Goal: Transaction & Acquisition: Obtain resource

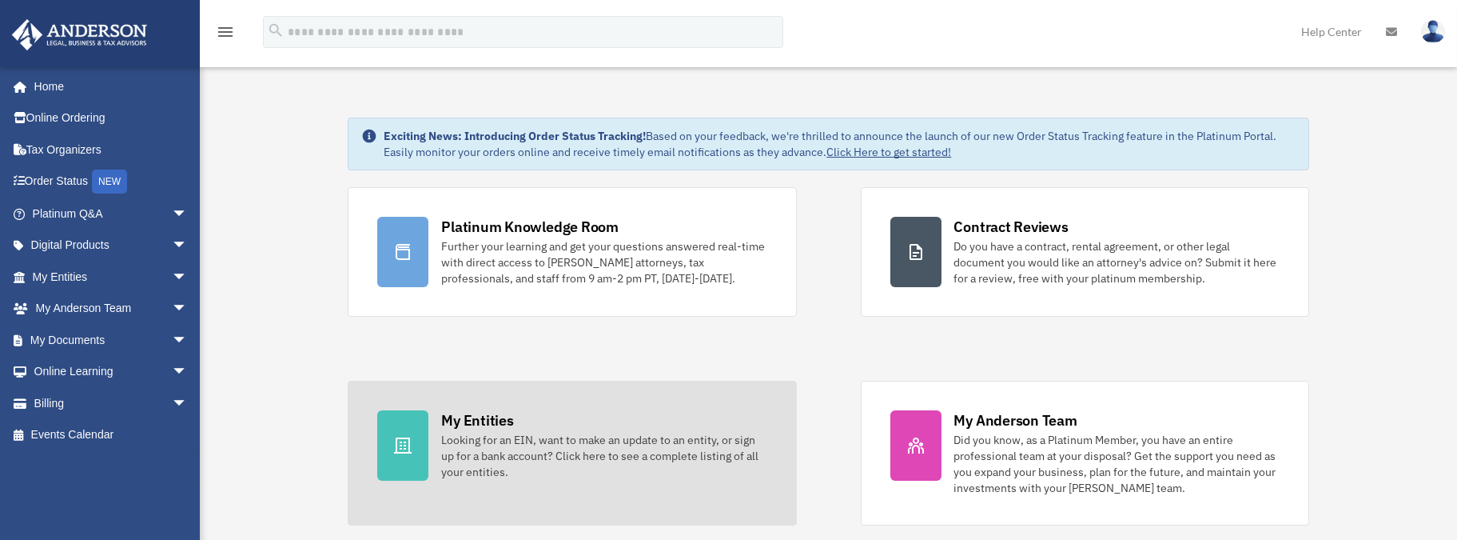
click at [528, 448] on div "Looking for an EIN, want to make an update to an entity, or sign up for a bank …" at bounding box center [603, 456] width 325 height 48
click at [495, 439] on div "Looking for an EIN, want to make an update to an entity, or sign up for a bank …" at bounding box center [603, 456] width 325 height 48
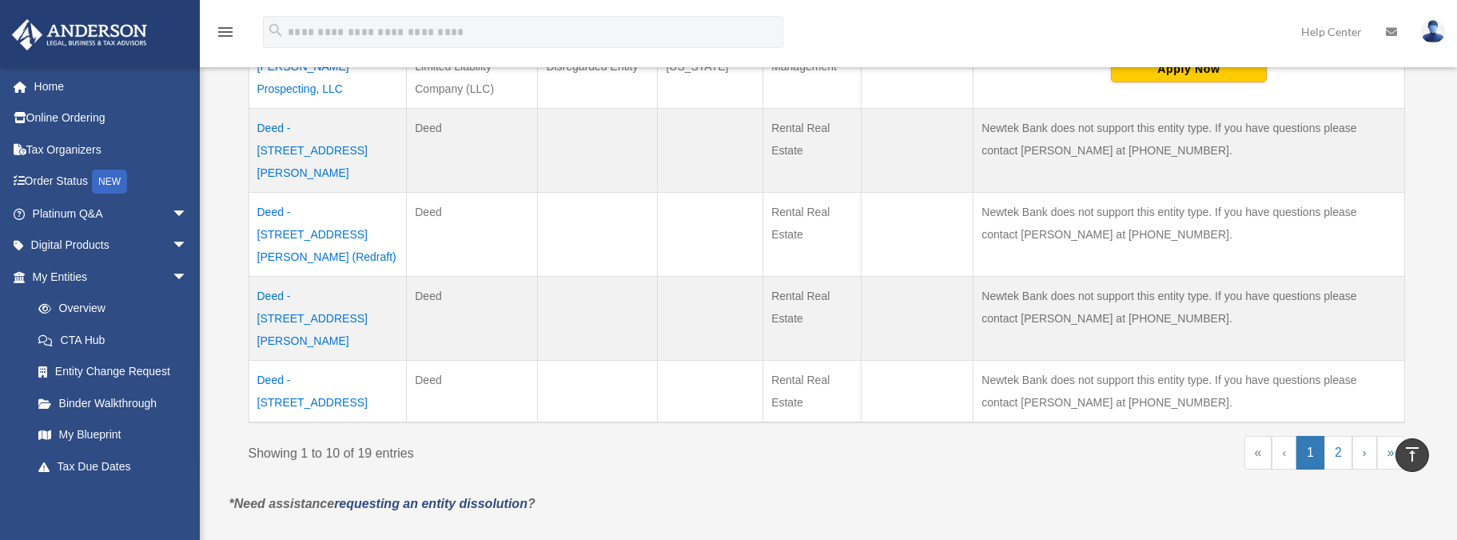
scroll to position [799, 0]
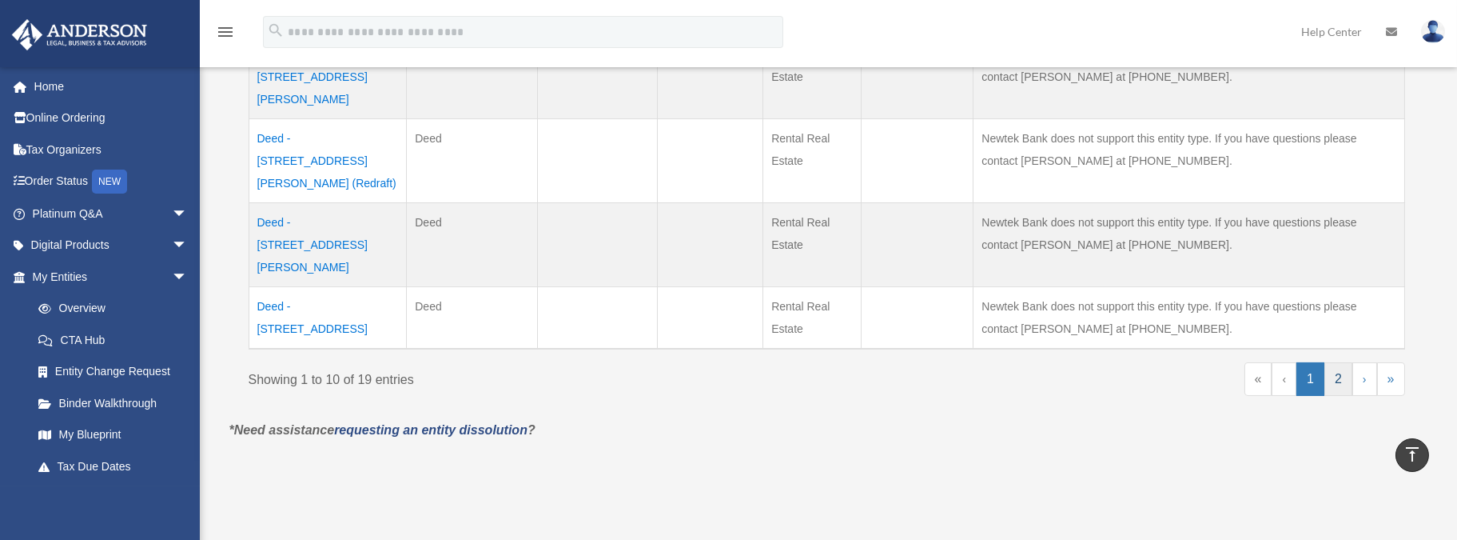
click at [1344, 362] on link "2" at bounding box center [1339, 379] width 28 height 34
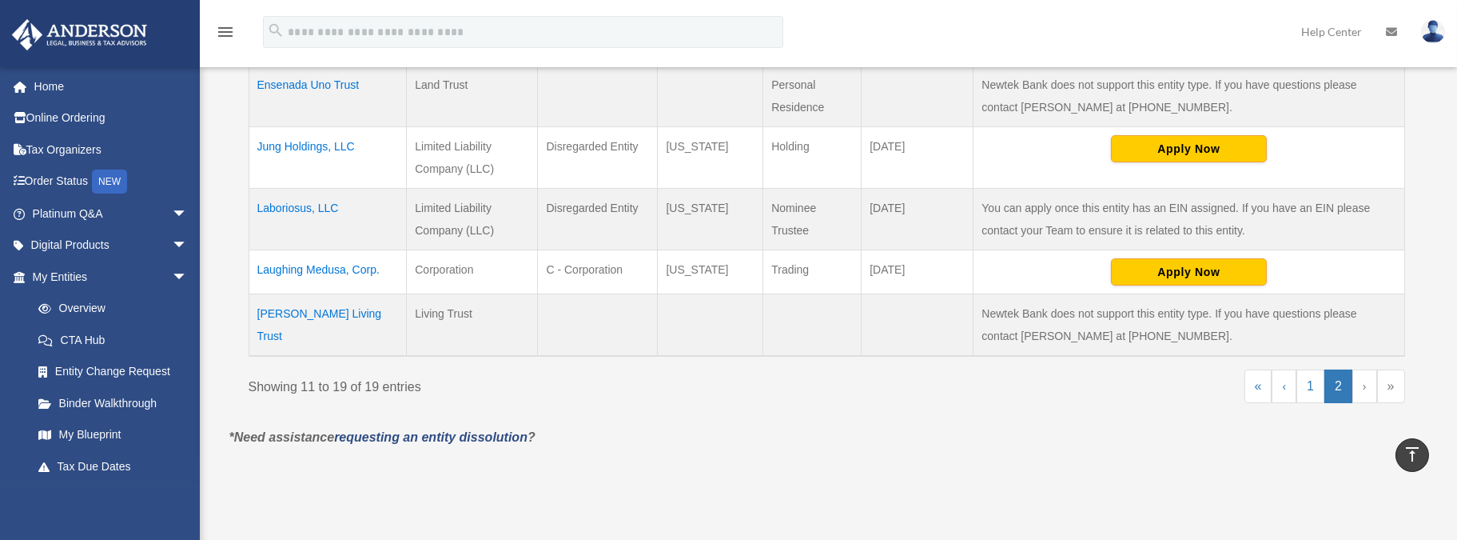
scroll to position [640, 0]
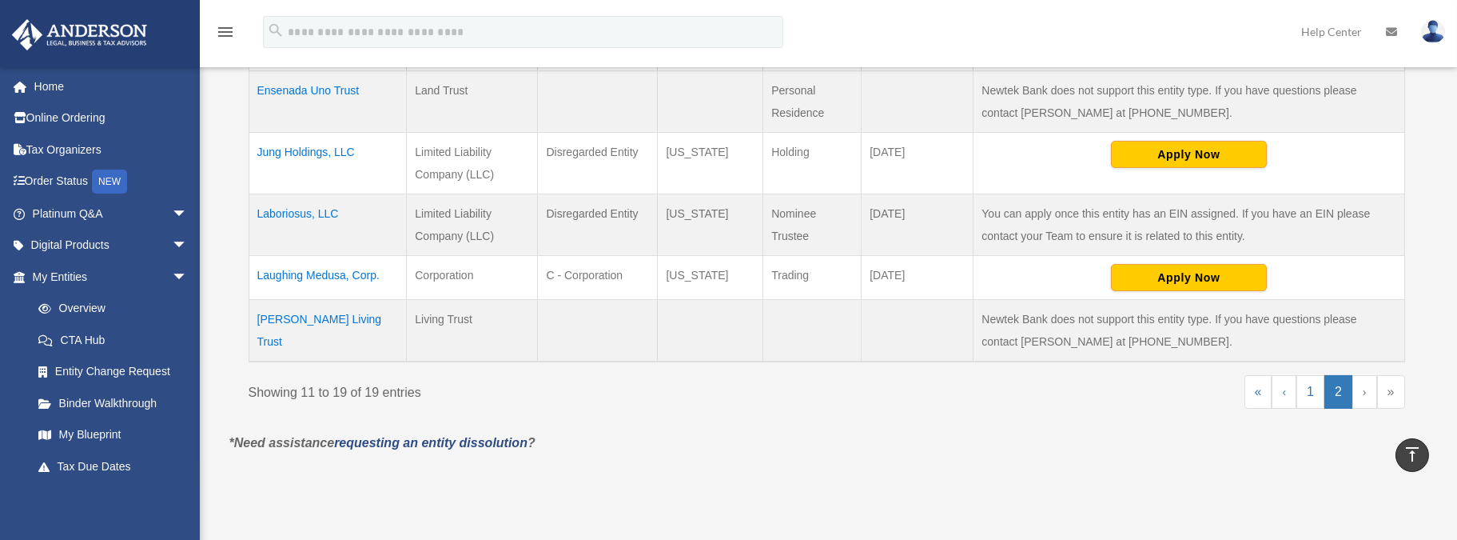
click at [281, 210] on td "Laboriosus, LLC" at bounding box center [328, 224] width 158 height 62
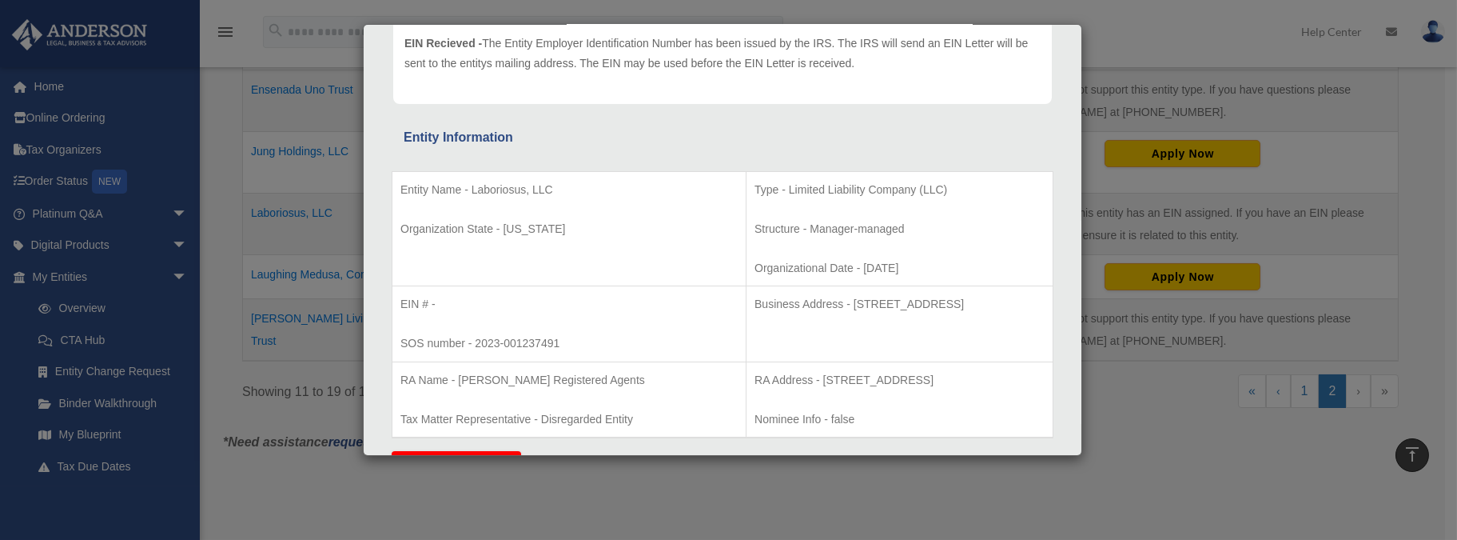
scroll to position [0, 0]
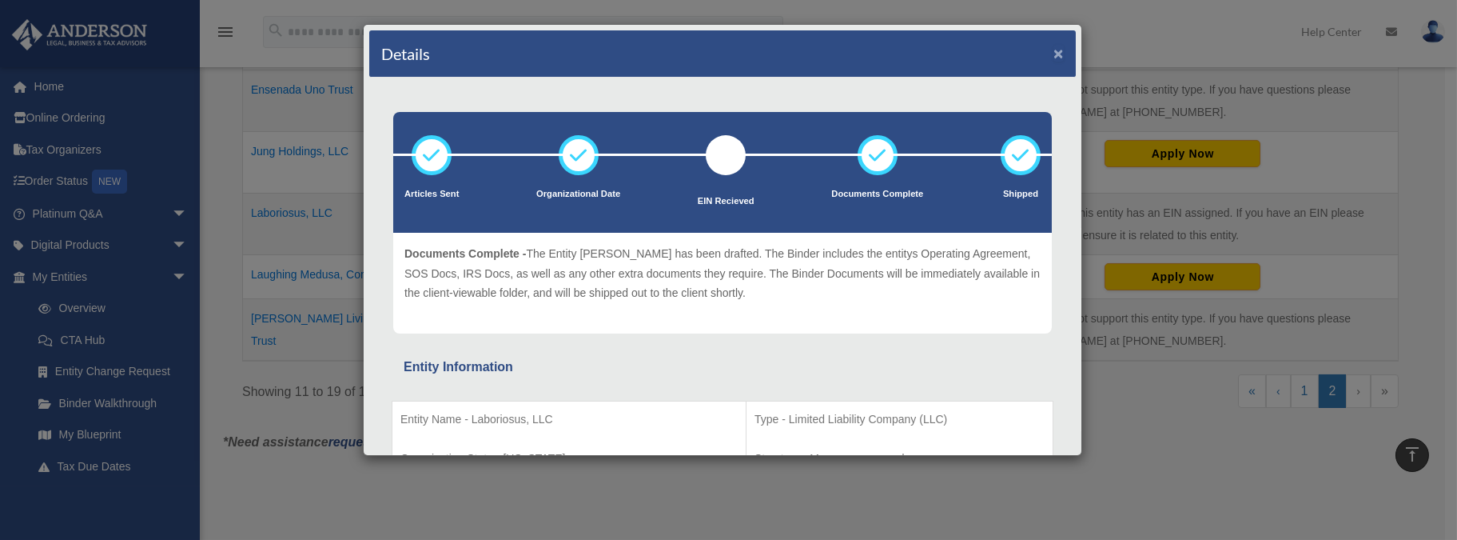
click at [1054, 54] on button "×" at bounding box center [1059, 53] width 10 height 17
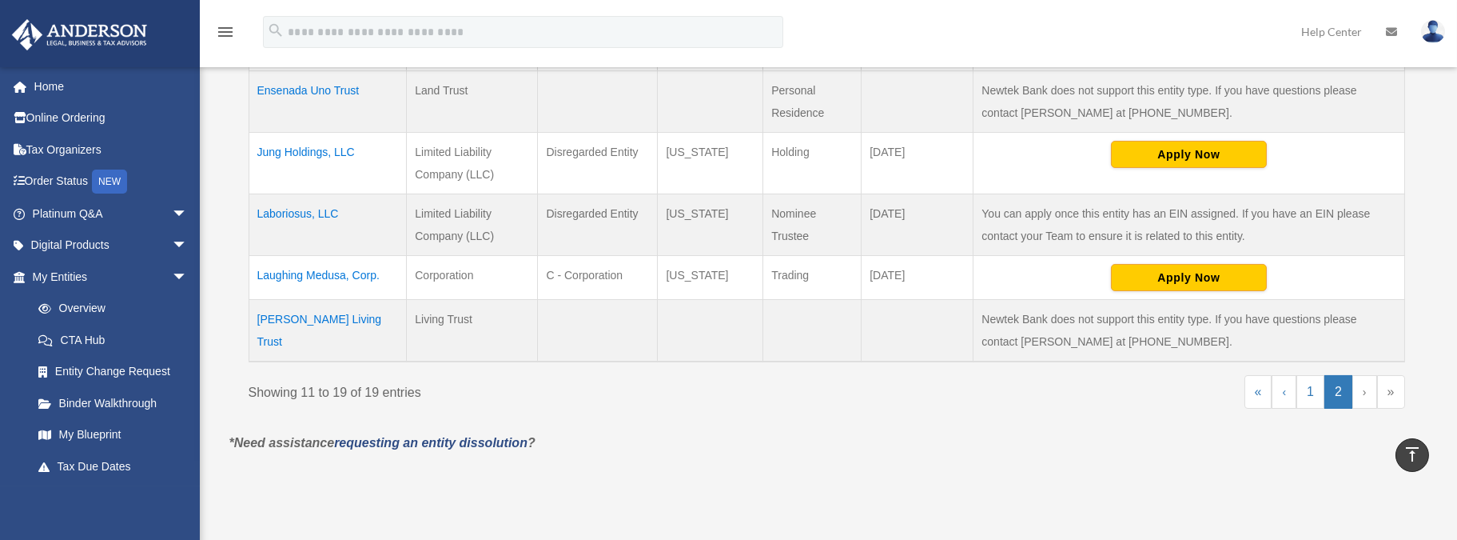
click at [291, 211] on td "Laboriosus, LLC" at bounding box center [328, 224] width 158 height 62
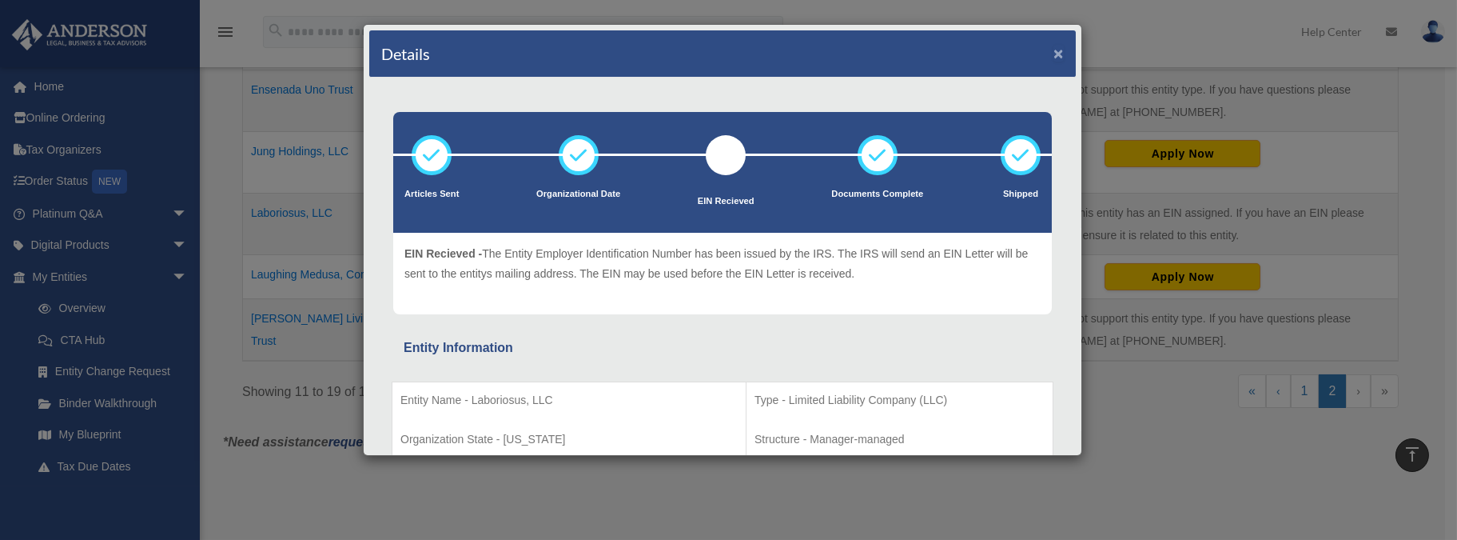
click at [1054, 51] on button "×" at bounding box center [1059, 53] width 10 height 17
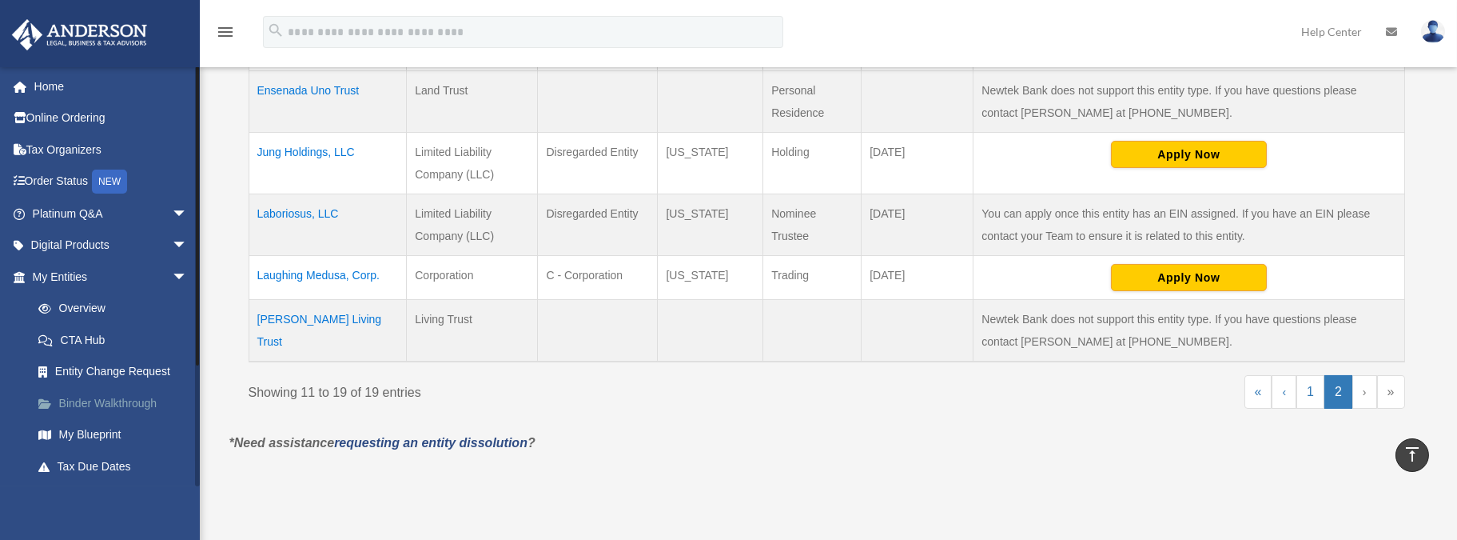
click at [111, 404] on link "Binder Walkthrough" at bounding box center [116, 403] width 189 height 32
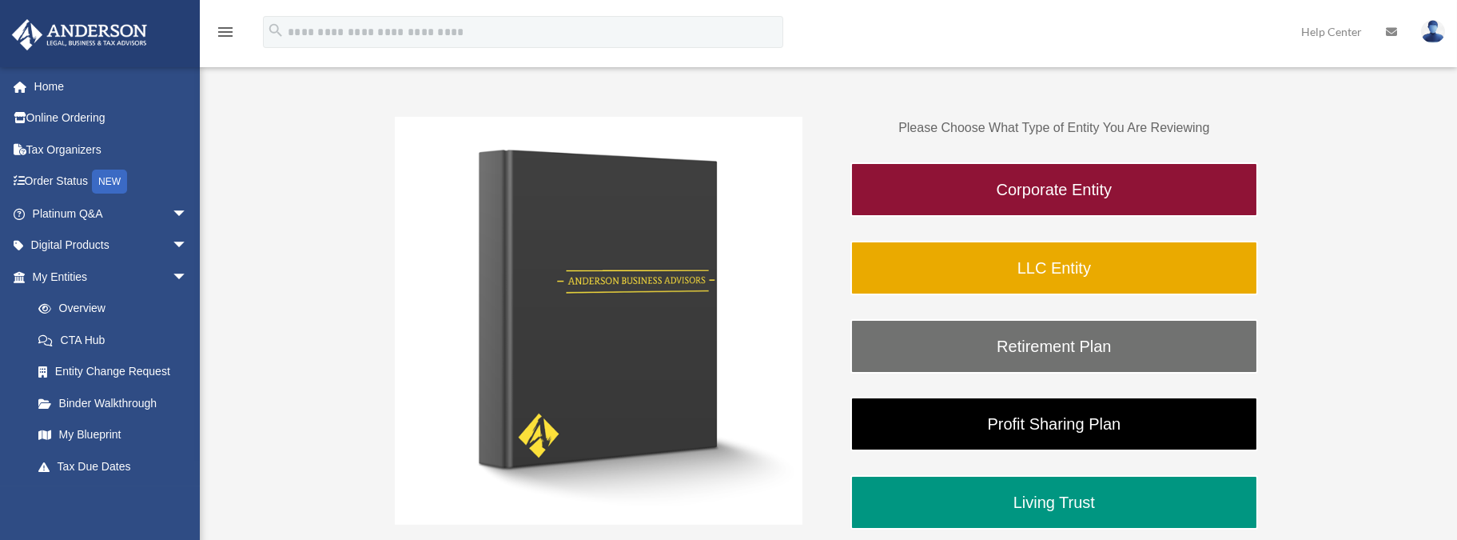
scroll to position [240, 0]
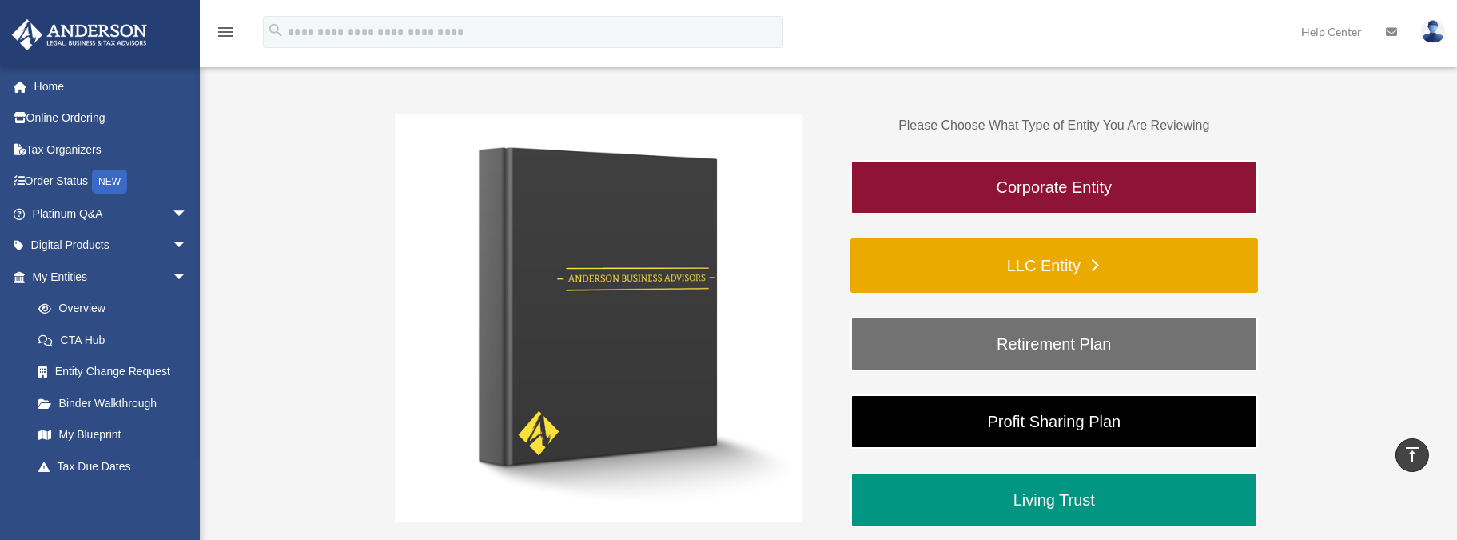
click at [1058, 273] on link "LLC Entity" at bounding box center [1055, 265] width 408 height 54
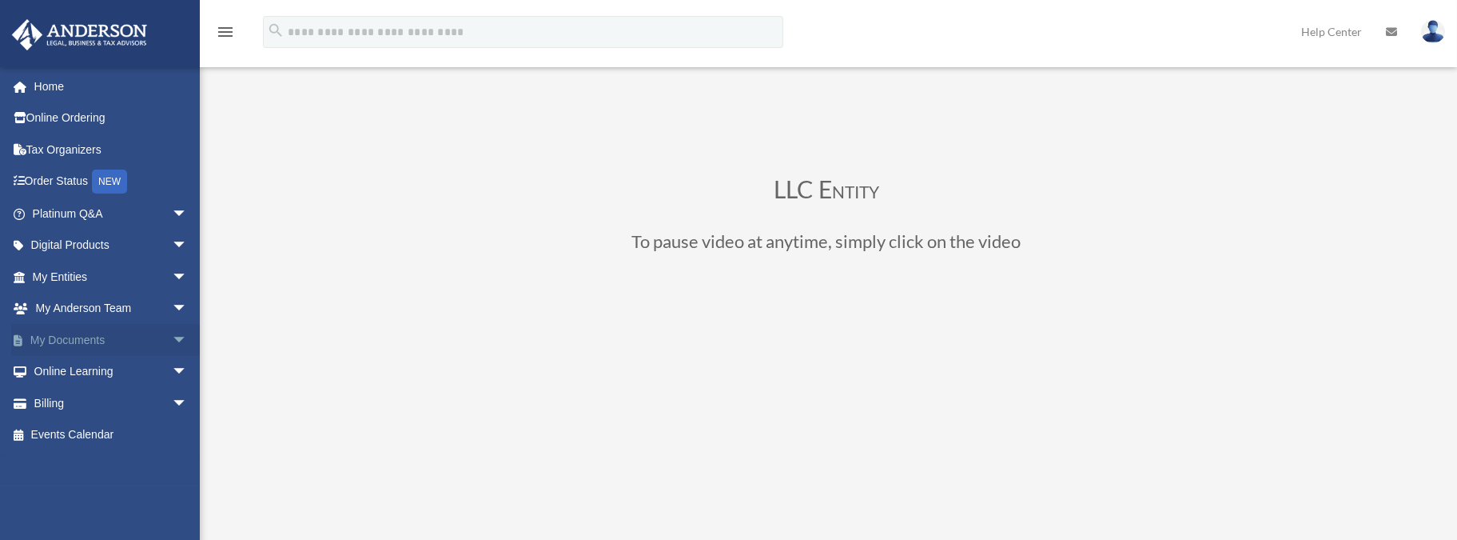
click at [69, 335] on link "My Documents arrow_drop_down" at bounding box center [111, 340] width 201 height 32
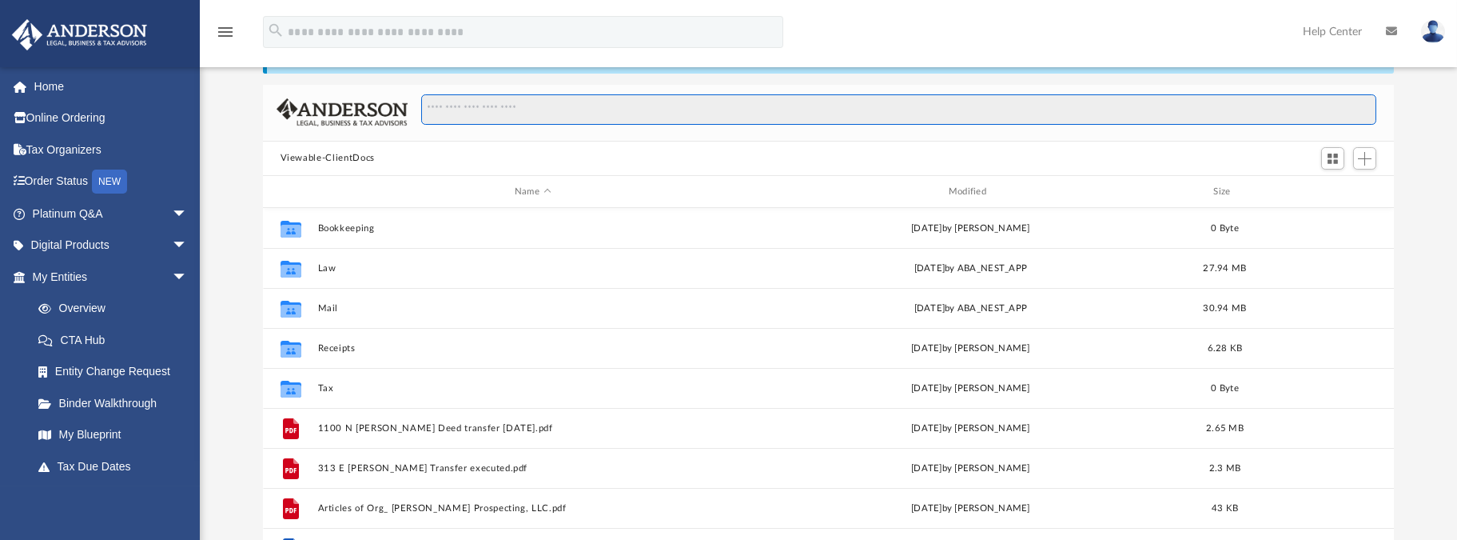
click at [553, 109] on input "Search files and folders" at bounding box center [898, 109] width 955 height 30
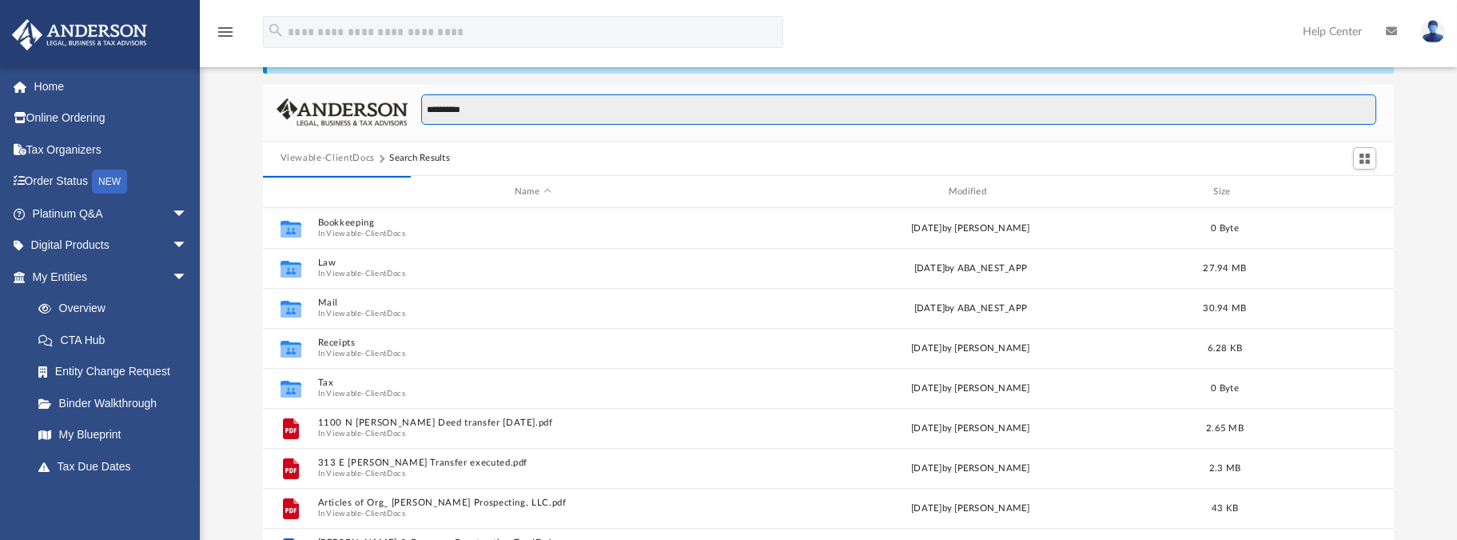
type input "**********"
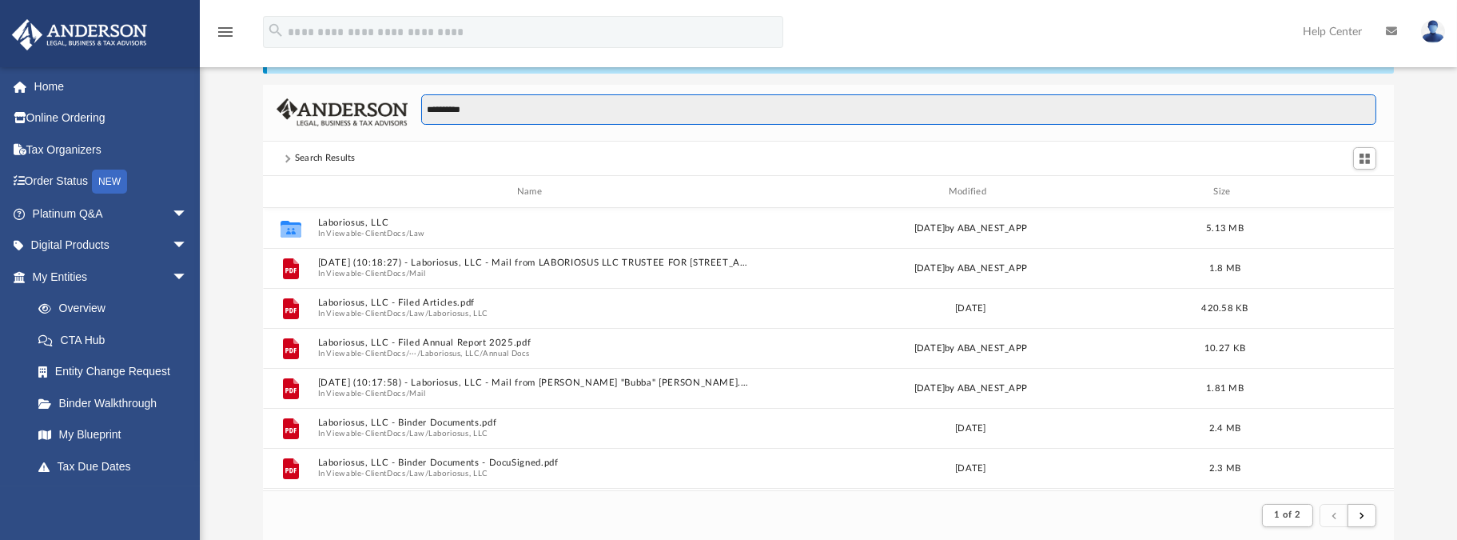
scroll to position [12, 13]
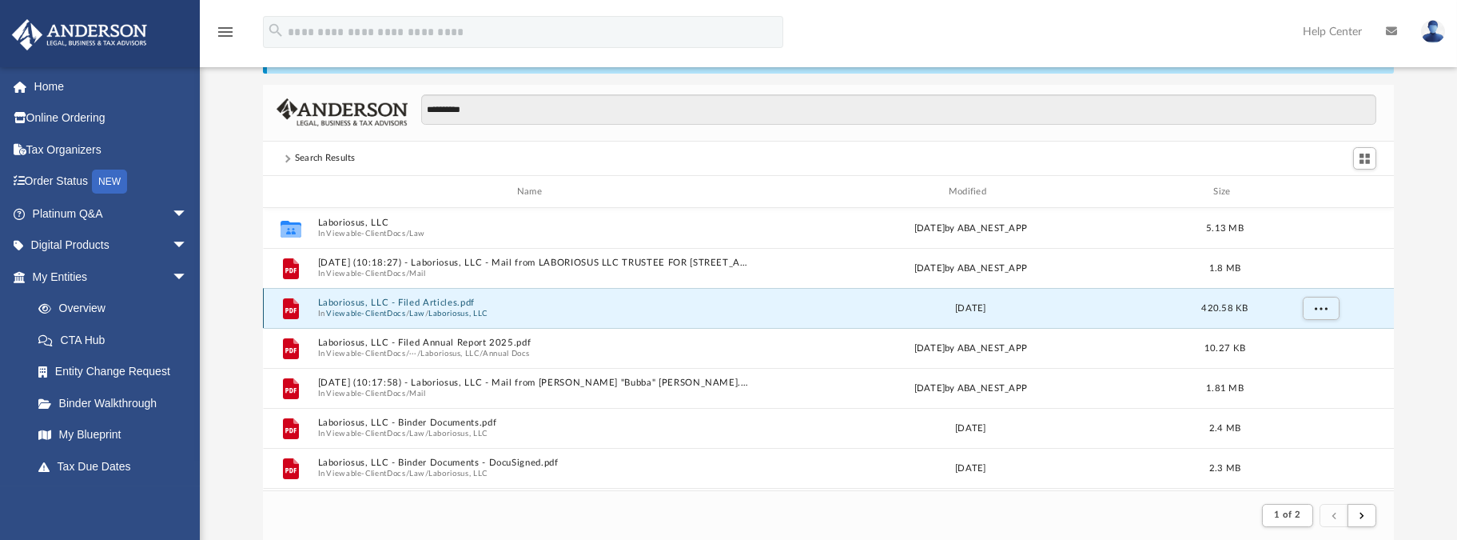
click at [343, 304] on button "Laboriosus, LLC - Filed Articles.pdf" at bounding box center [532, 303] width 431 height 10
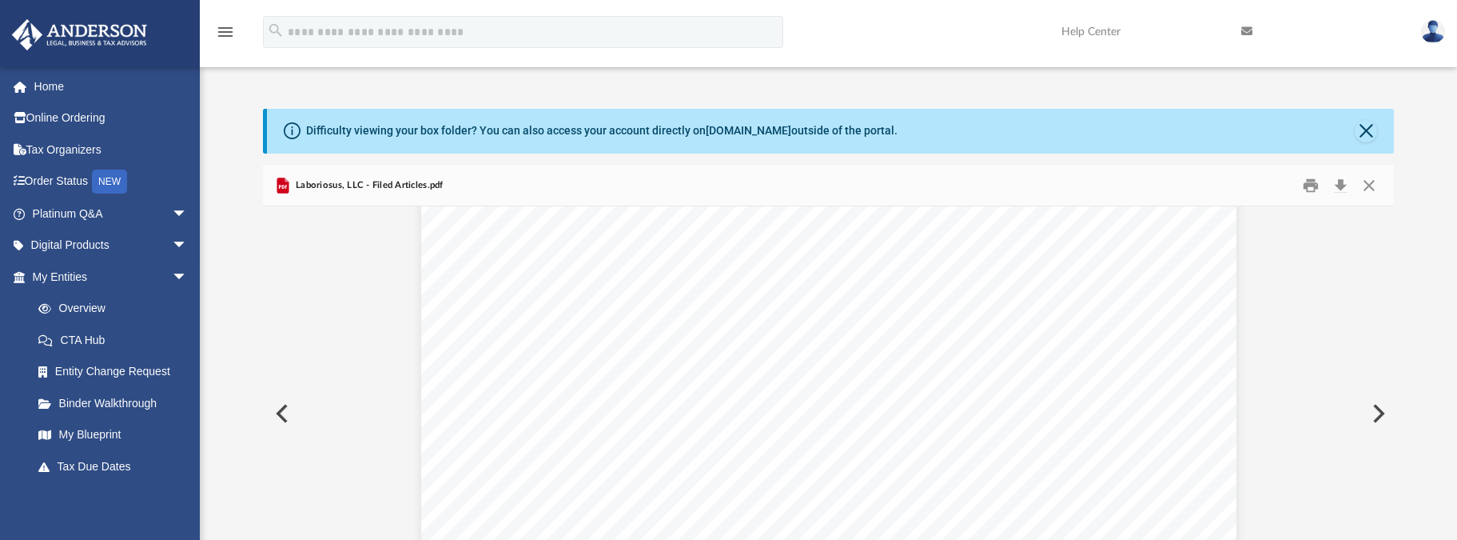
scroll to position [400, 0]
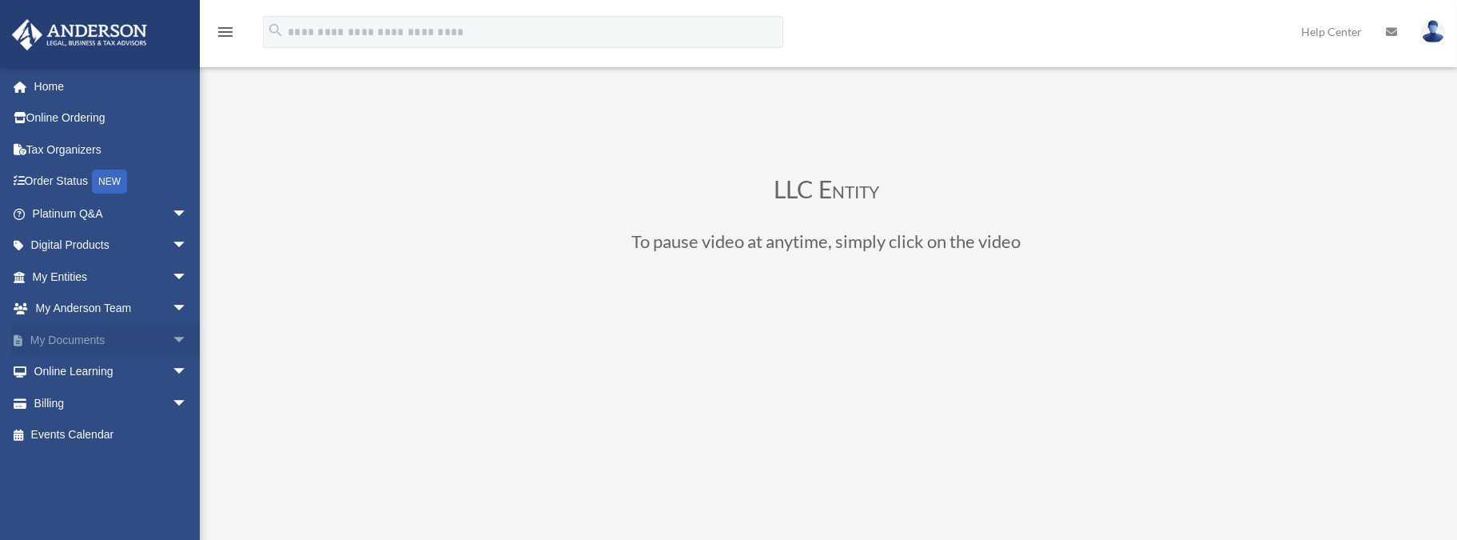
click at [77, 333] on link "My Documents arrow_drop_down" at bounding box center [111, 340] width 201 height 32
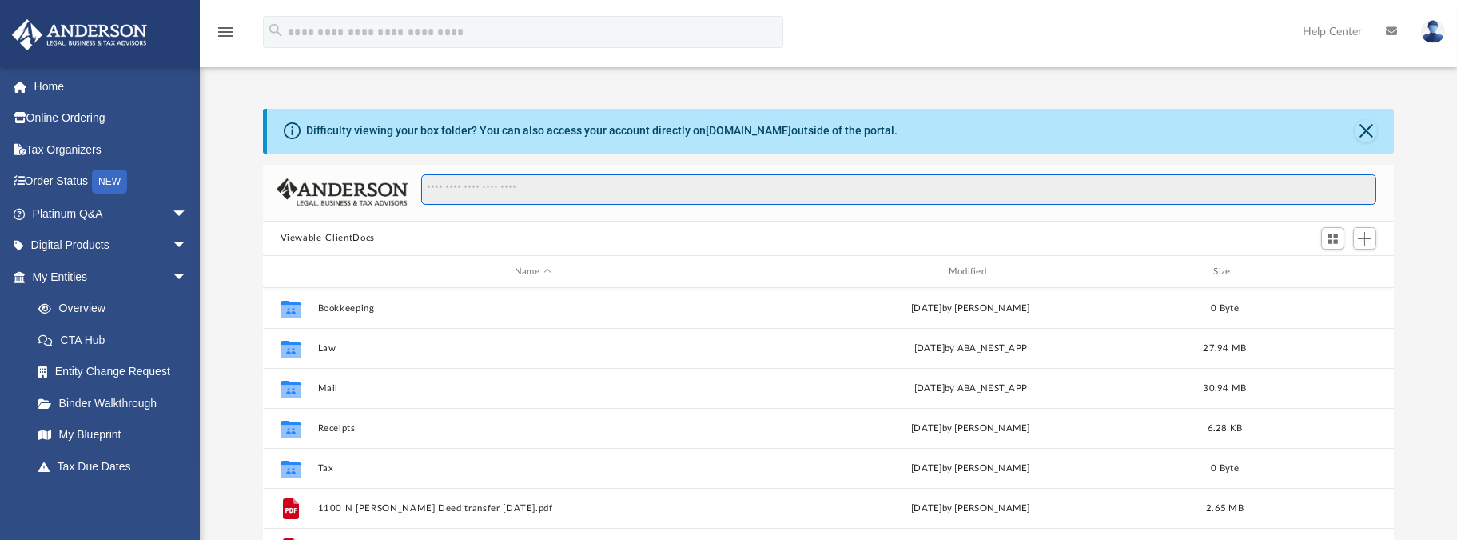
click at [1098, 191] on input "Search files and folders" at bounding box center [898, 189] width 955 height 30
type input "**********"
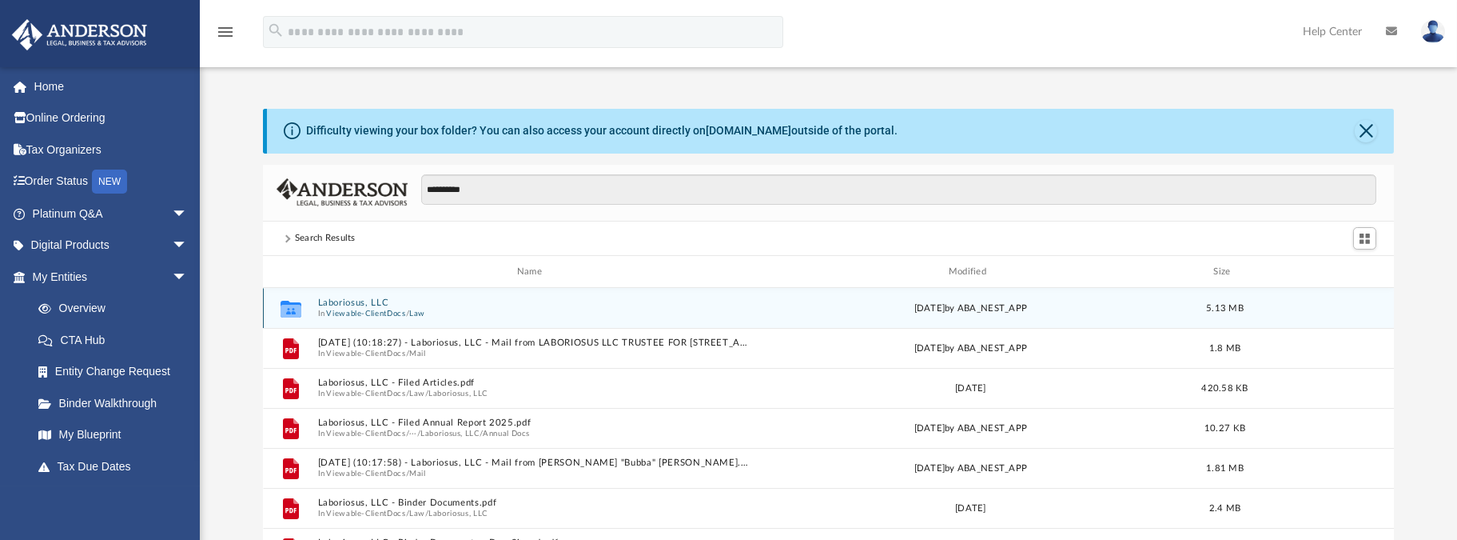
click at [341, 304] on button "Laboriosus, LLC" at bounding box center [532, 303] width 431 height 10
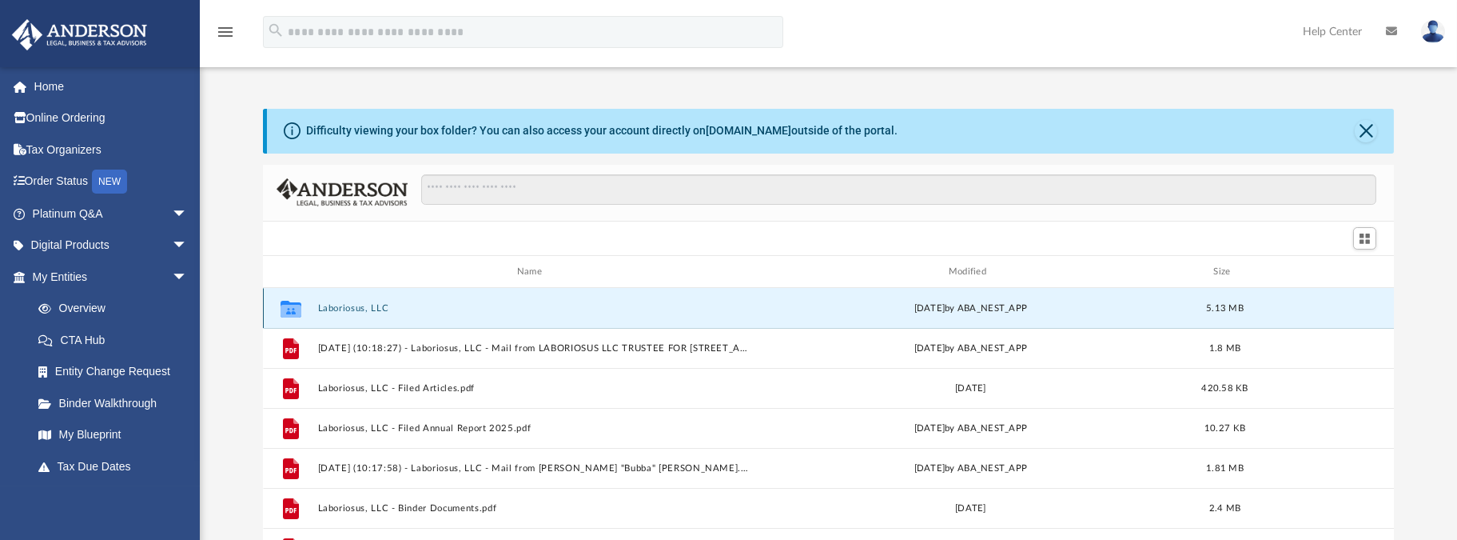
click at [341, 304] on button "Laboriosus, LLC" at bounding box center [532, 308] width 431 height 10
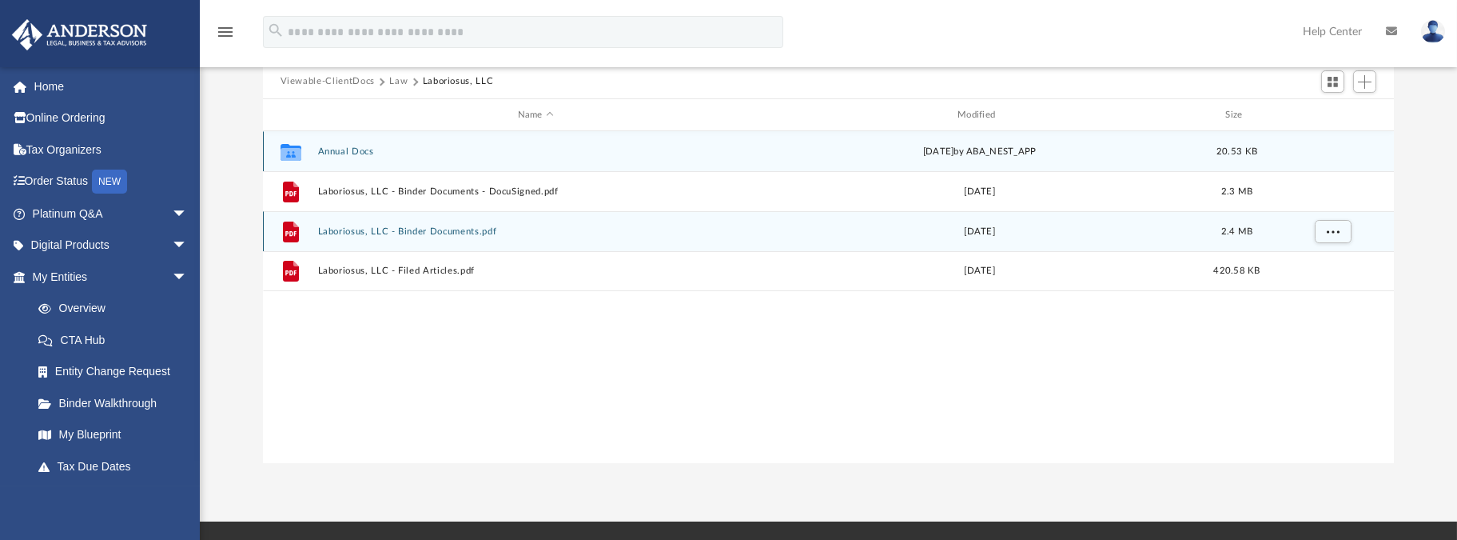
scroll to position [160, 0]
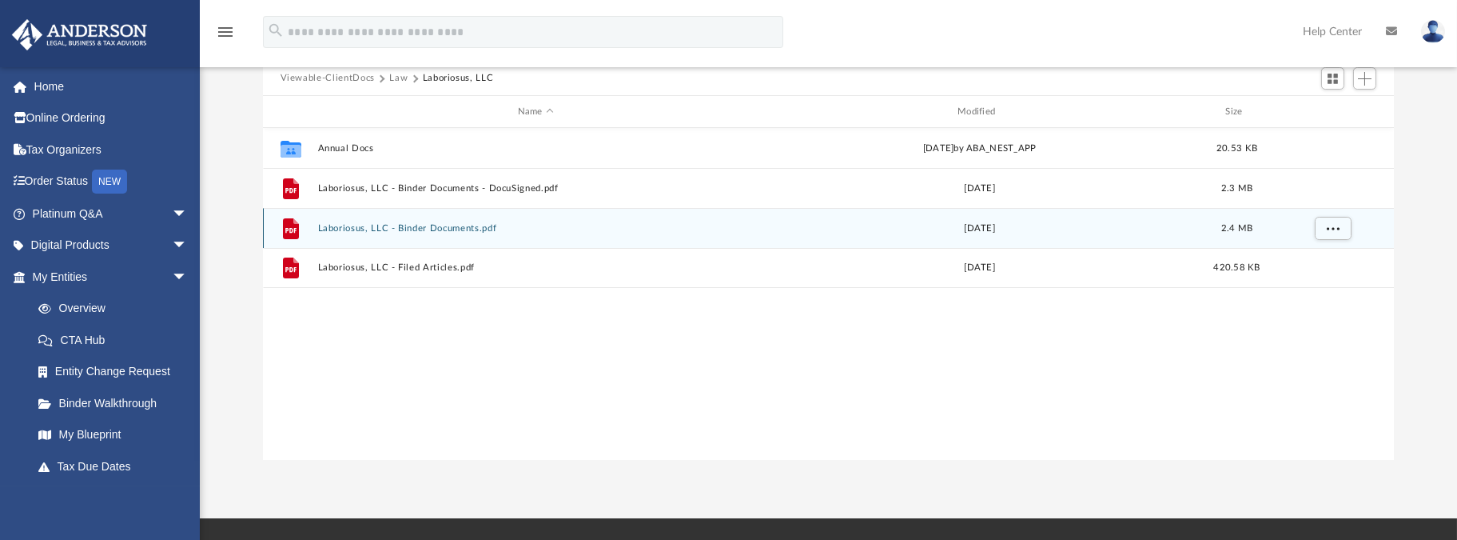
click at [432, 231] on button "Laboriosus, LLC - Binder Documents.pdf" at bounding box center [535, 228] width 436 height 10
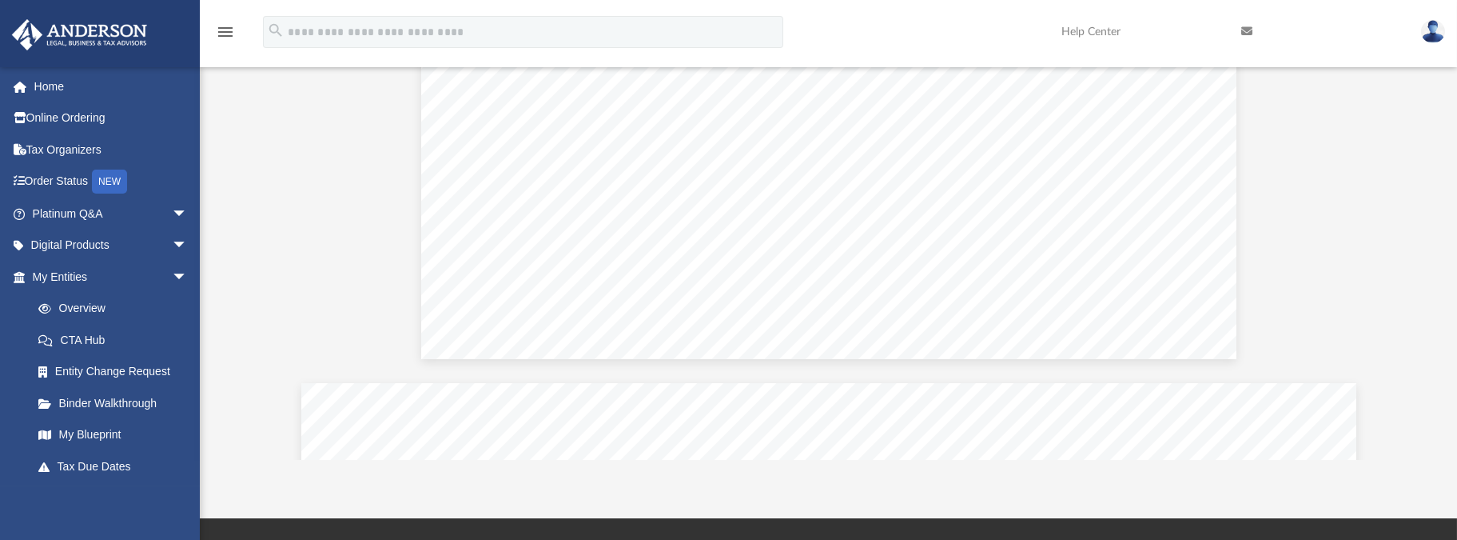
scroll to position [62274, 0]
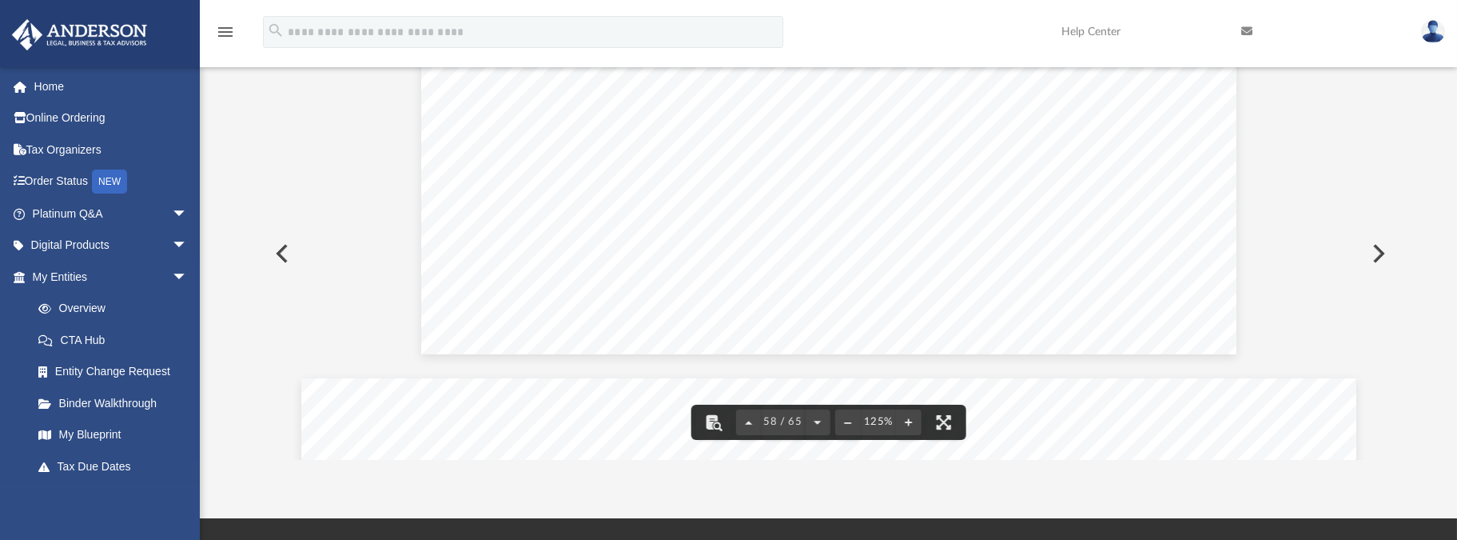
click at [286, 250] on button "Preview" at bounding box center [280, 253] width 35 height 45
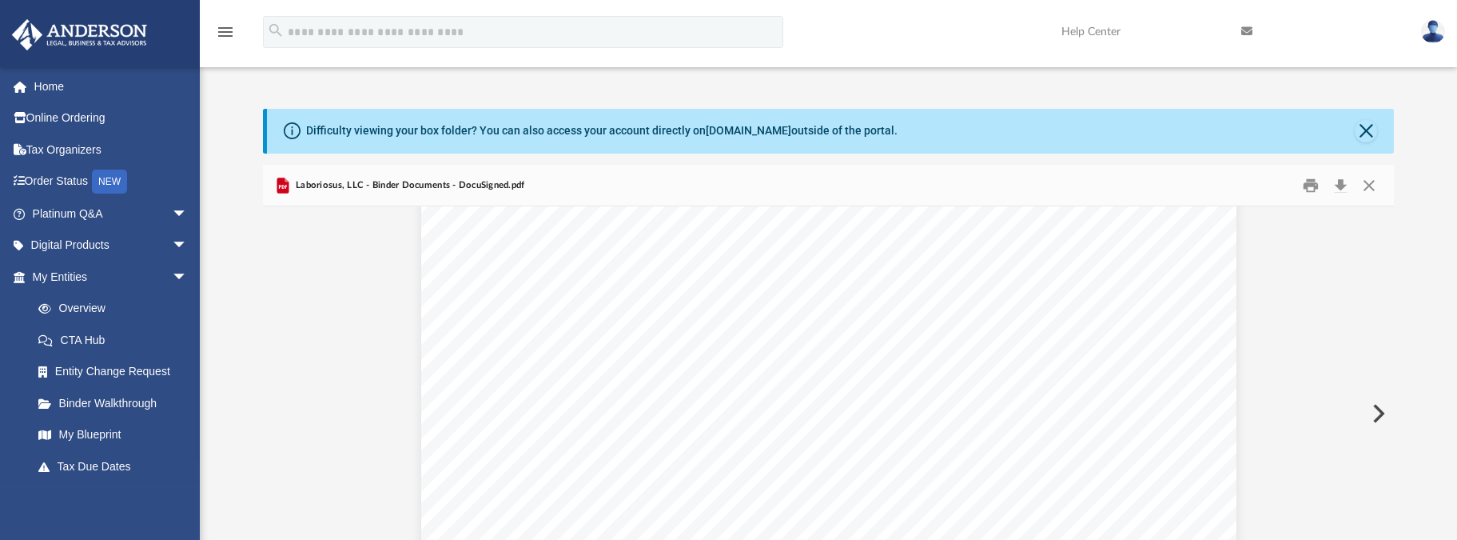
scroll to position [13910, 0]
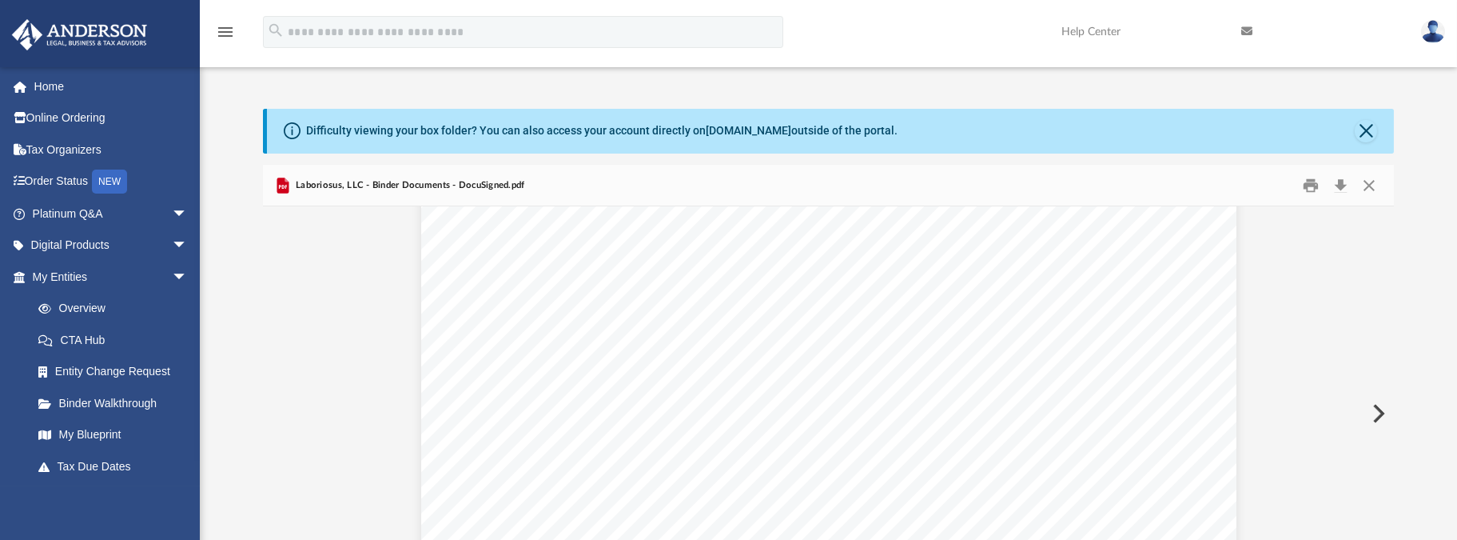
scroll to position [14150, 0]
click at [1341, 185] on button "Download" at bounding box center [1340, 185] width 29 height 25
